Goal: Information Seeking & Learning: Get advice/opinions

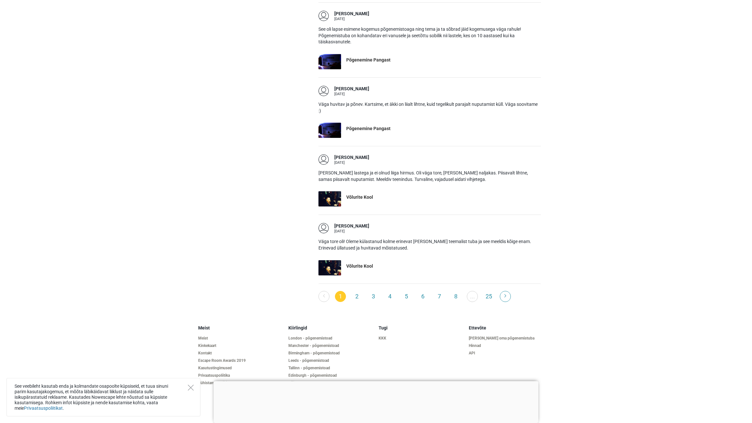
scroll to position [1320, 0]
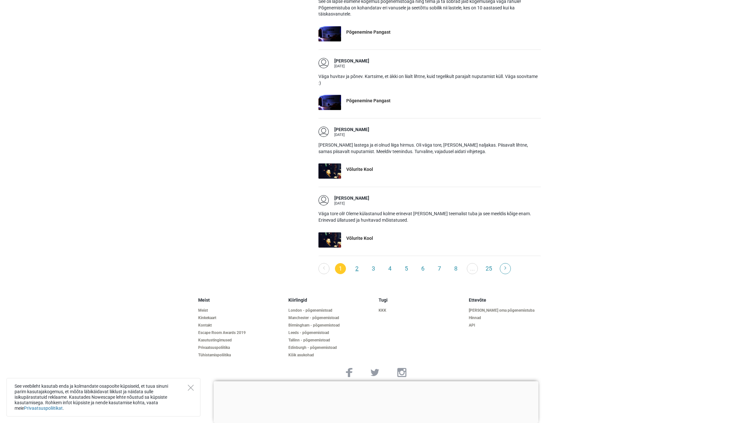
click at [356, 268] on link "2" at bounding box center [357, 268] width 11 height 11
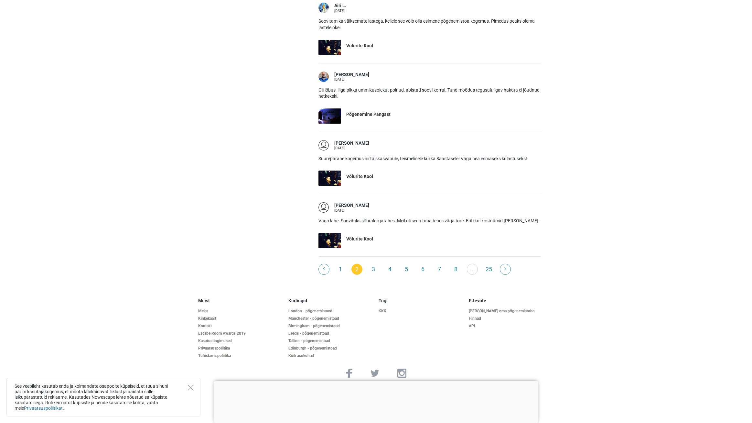
scroll to position [1241, 0]
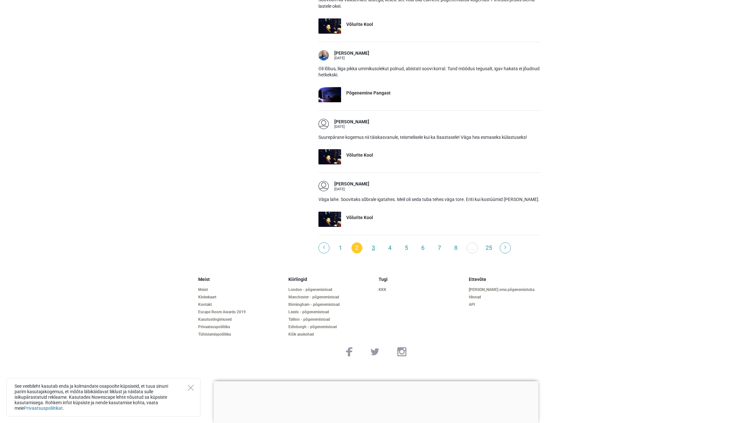
click at [373, 248] on link "3" at bounding box center [373, 247] width 11 height 11
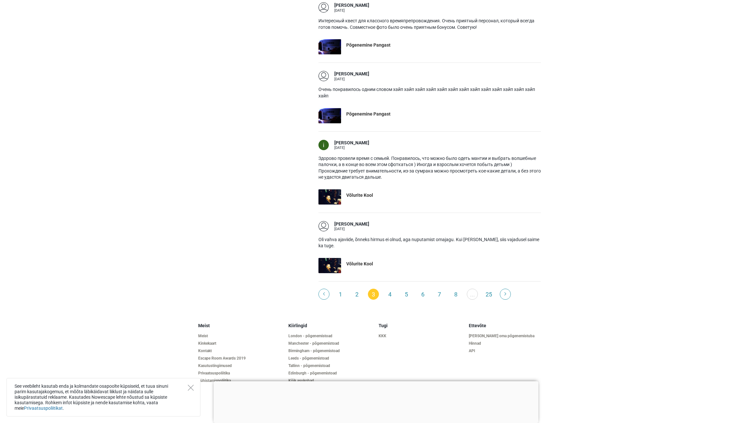
scroll to position [1419, 0]
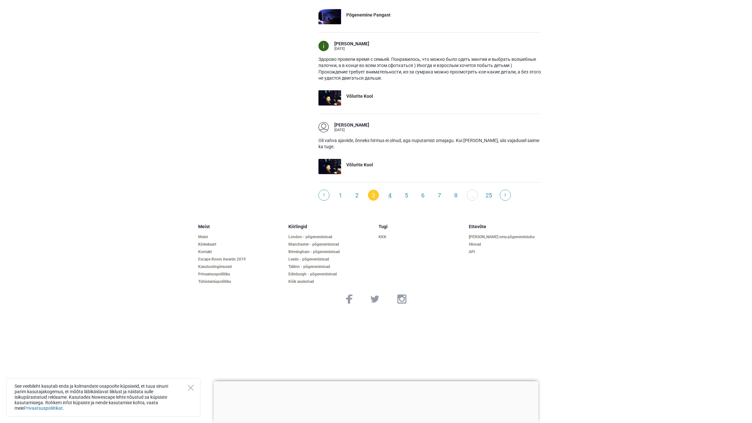
click at [388, 195] on link "4" at bounding box center [390, 195] width 11 height 11
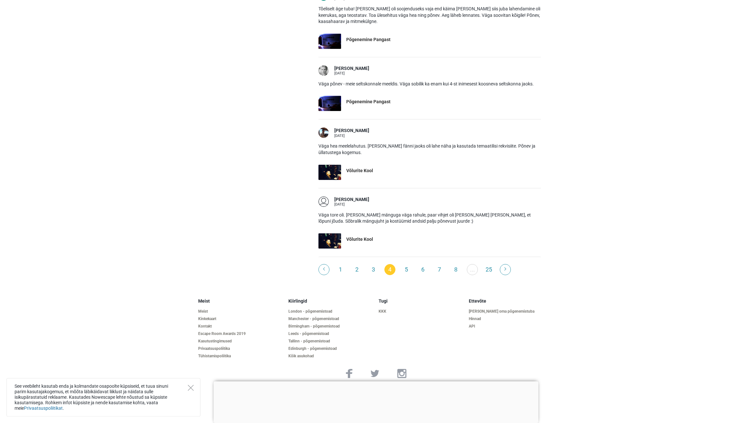
scroll to position [1248, 0]
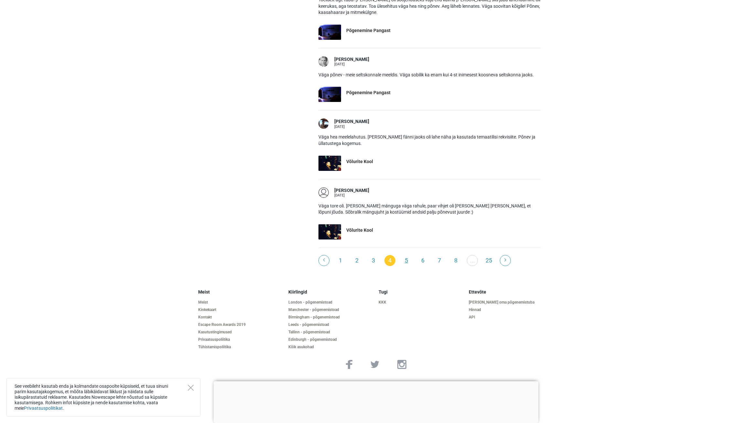
click at [405, 255] on link "5" at bounding box center [406, 260] width 11 height 11
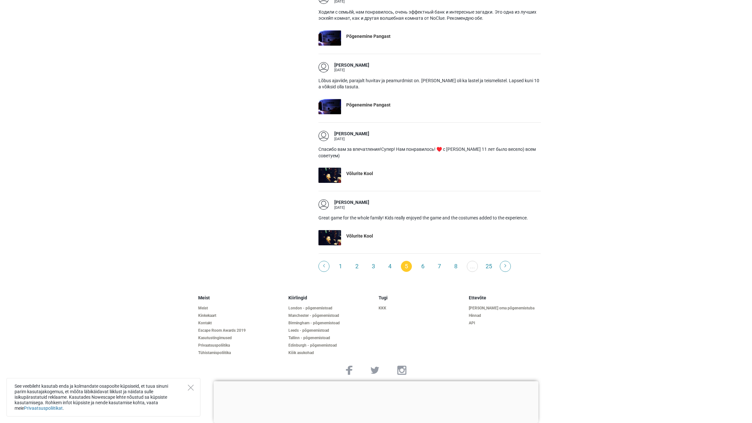
scroll to position [1296, 0]
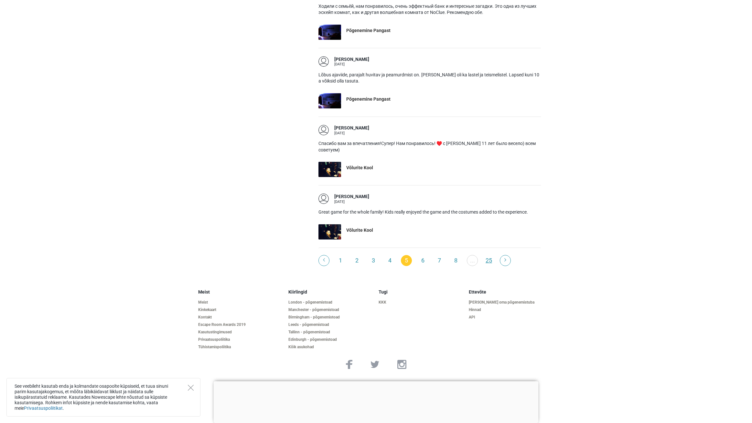
click at [488, 255] on link "25" at bounding box center [489, 260] width 11 height 11
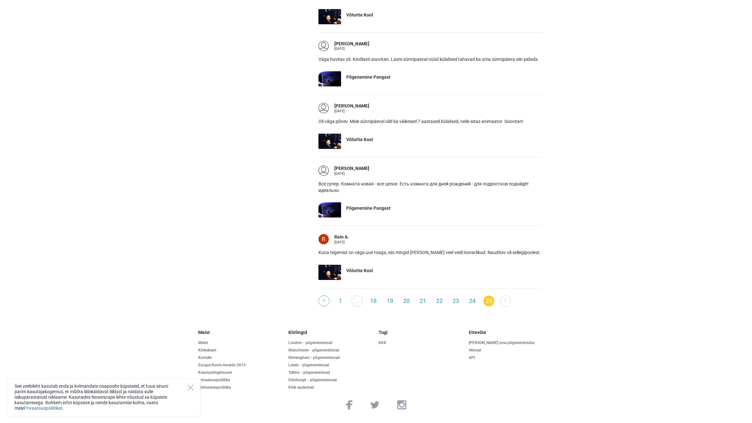
scroll to position [891, 0]
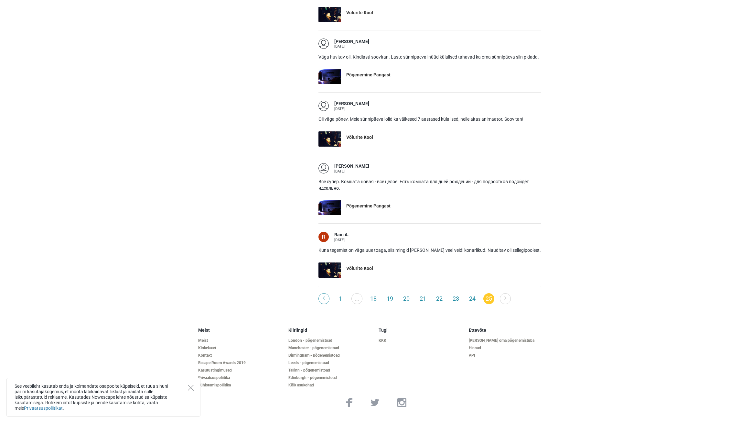
click at [376, 299] on link "18" at bounding box center [373, 298] width 11 height 11
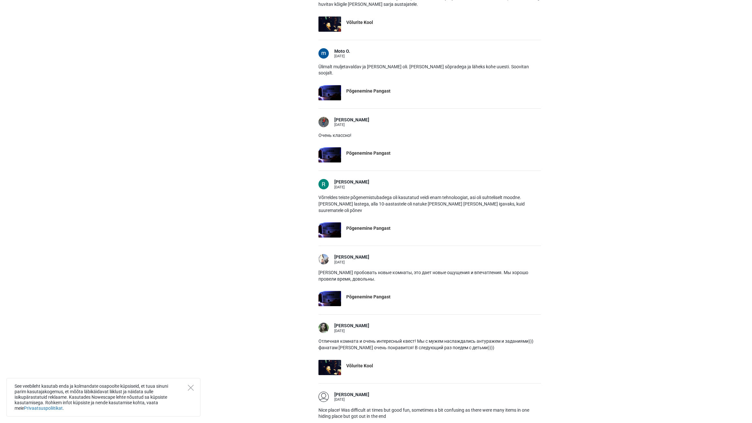
scroll to position [1056, 0]
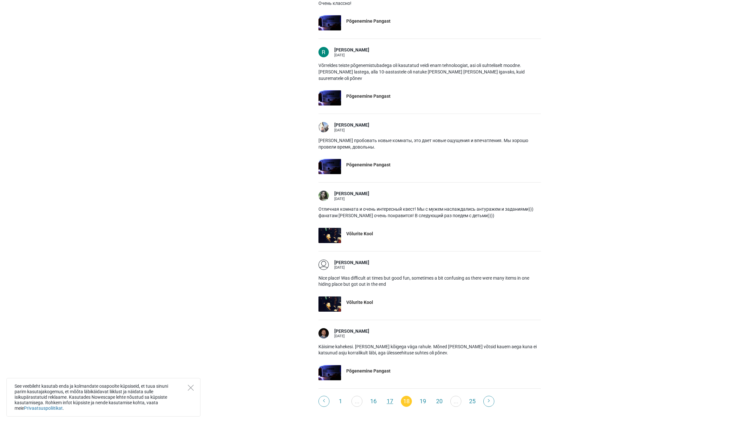
click at [389, 396] on link "17" at bounding box center [390, 401] width 11 height 11
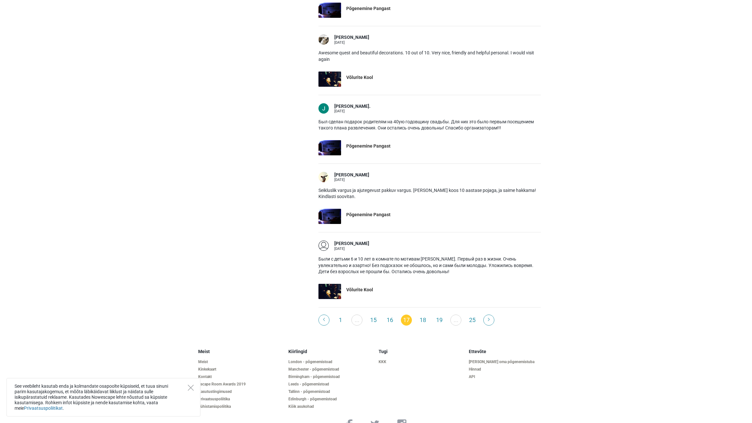
scroll to position [1334, 0]
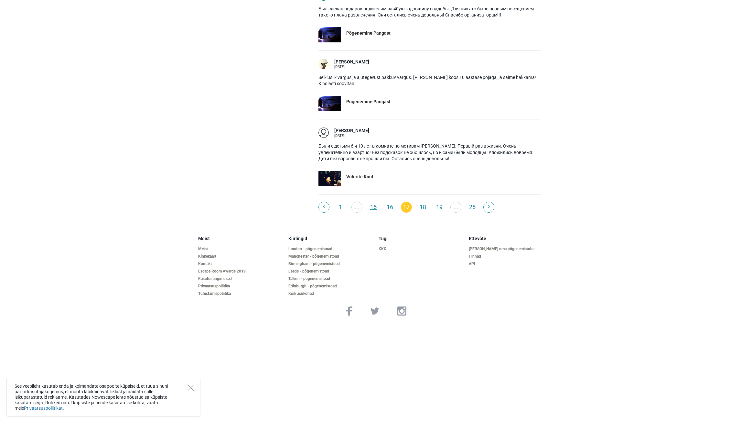
click at [375, 205] on link "15" at bounding box center [373, 207] width 11 height 11
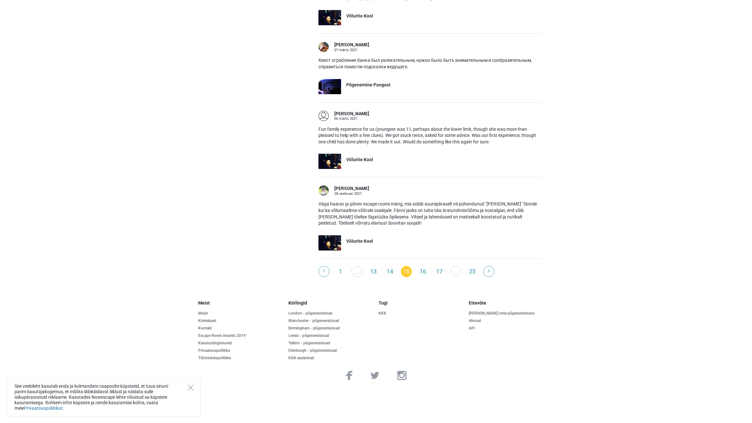
scroll to position [1320, 0]
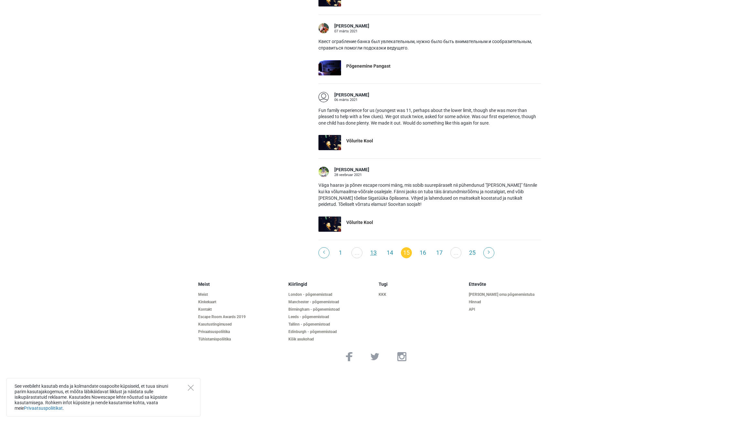
click at [371, 252] on link "13" at bounding box center [373, 252] width 11 height 11
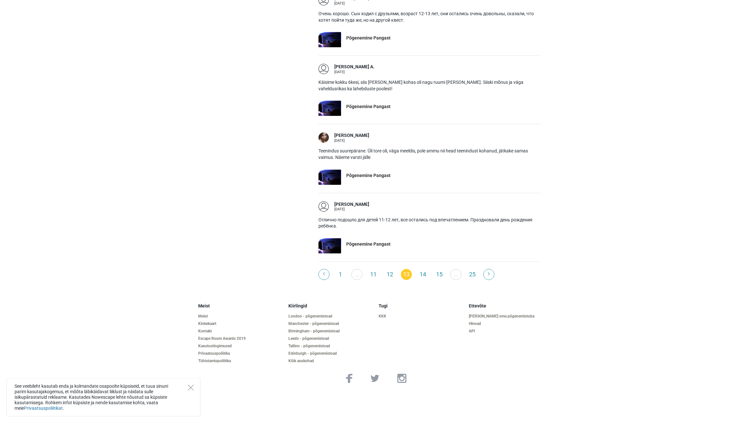
scroll to position [1287, 0]
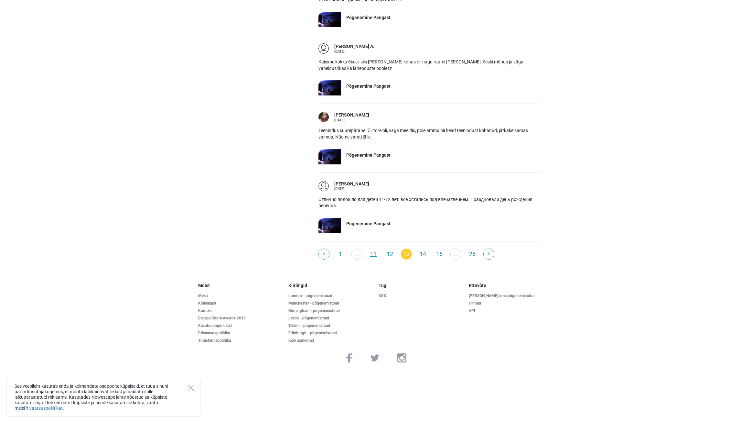
click at [372, 255] on link "11" at bounding box center [373, 253] width 11 height 11
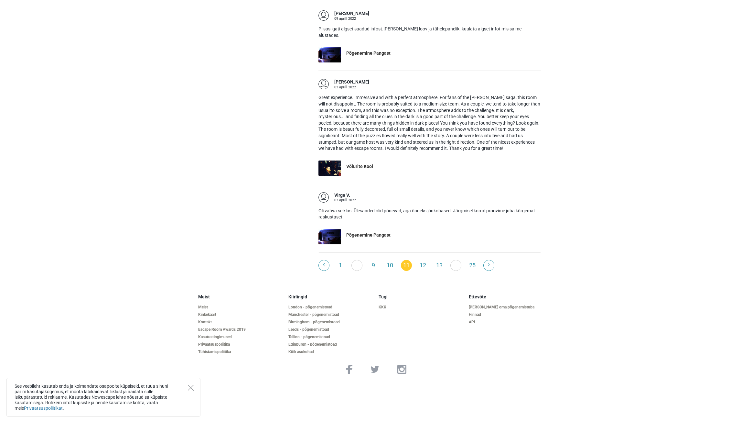
scroll to position [1372, 0]
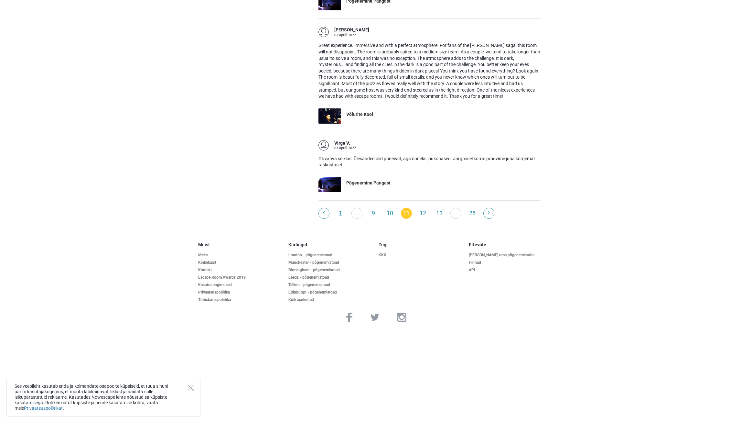
click at [339, 209] on link "1" at bounding box center [340, 213] width 11 height 11
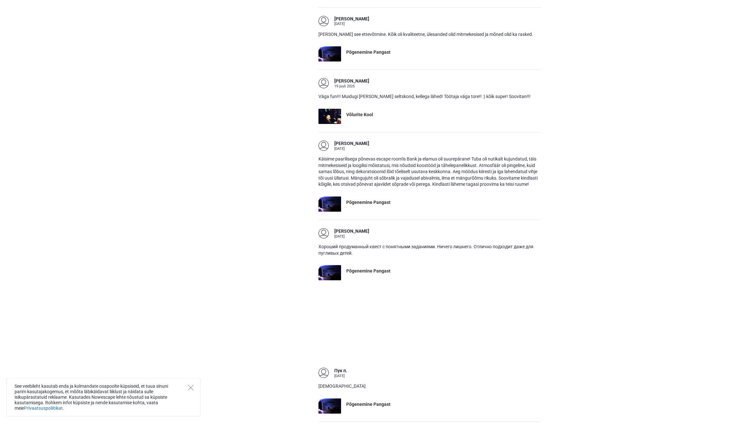
scroll to position [594, 0]
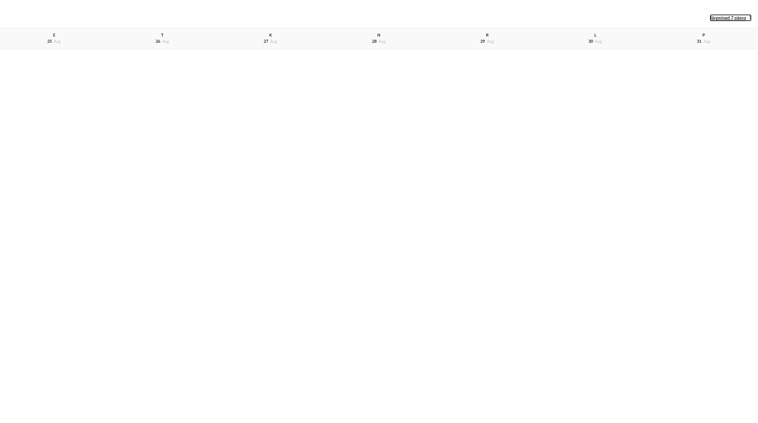
click at [743, 19] on span "Järgmised 7 päeva" at bounding box center [728, 18] width 36 height 5
click at [486, 36] on span "R" at bounding box center [487, 35] width 3 height 4
click at [483, 42] on span "12" at bounding box center [482, 41] width 5 height 4
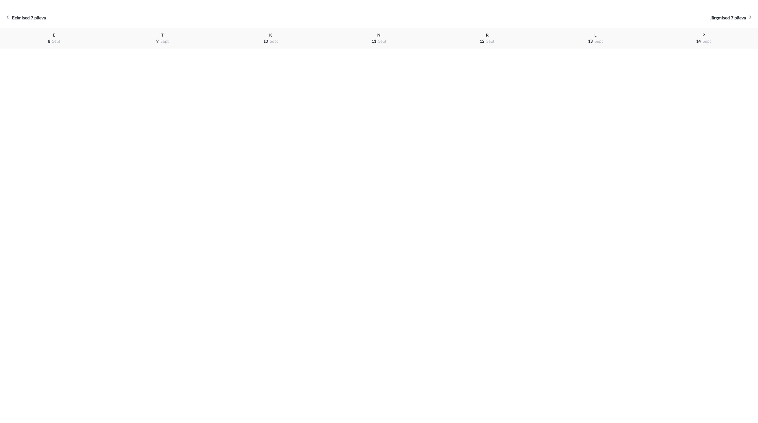
click at [491, 42] on span "sept" at bounding box center [490, 41] width 8 height 4
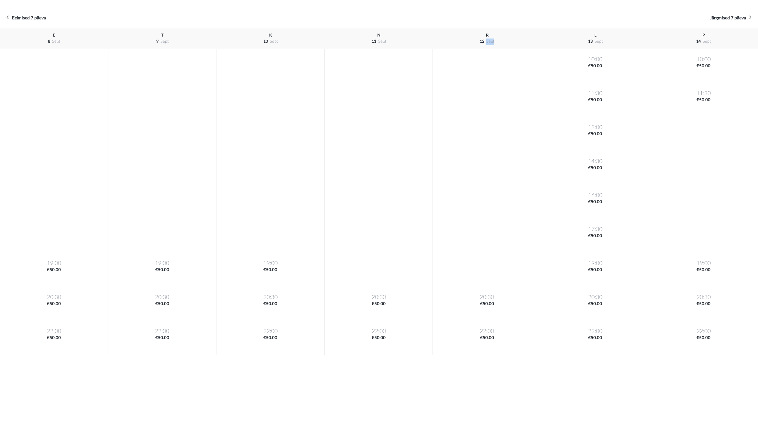
click at [491, 42] on span "sept" at bounding box center [490, 41] width 8 height 4
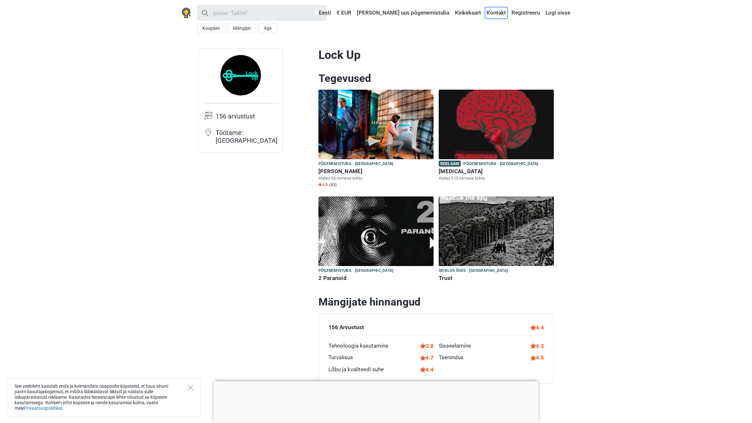
click at [498, 11] on link "Kontakt" at bounding box center [496, 13] width 23 height 12
click at [498, 12] on link "Kontakt" at bounding box center [496, 13] width 23 height 12
